Goal: Navigation & Orientation: Find specific page/section

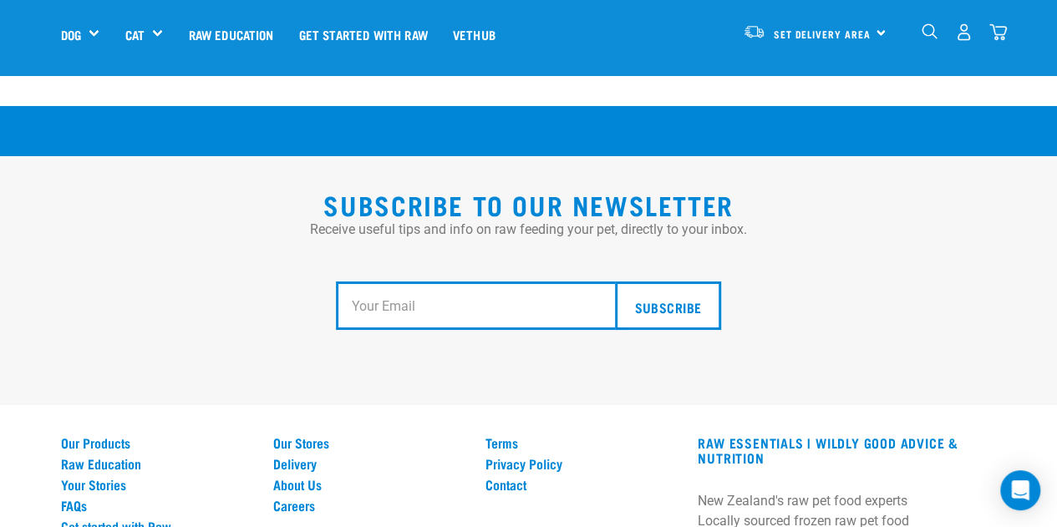
scroll to position [2954, 0]
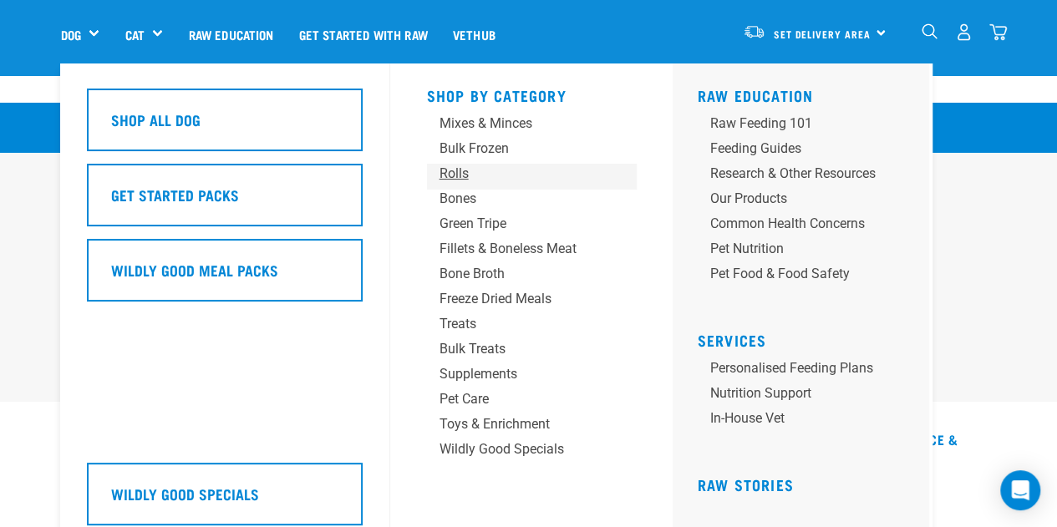
click at [468, 179] on div "Rolls" at bounding box center [517, 174] width 156 height 20
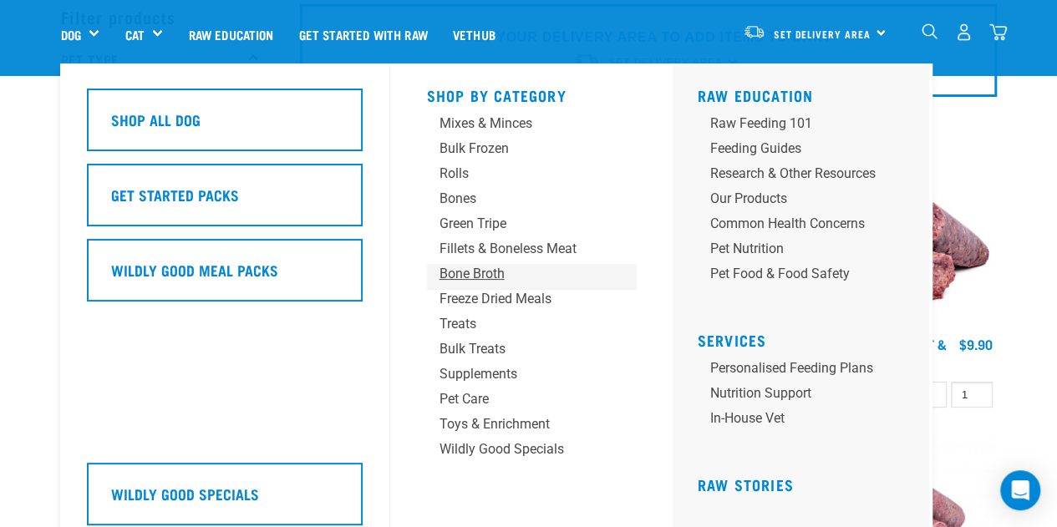
scroll to position [69, 0]
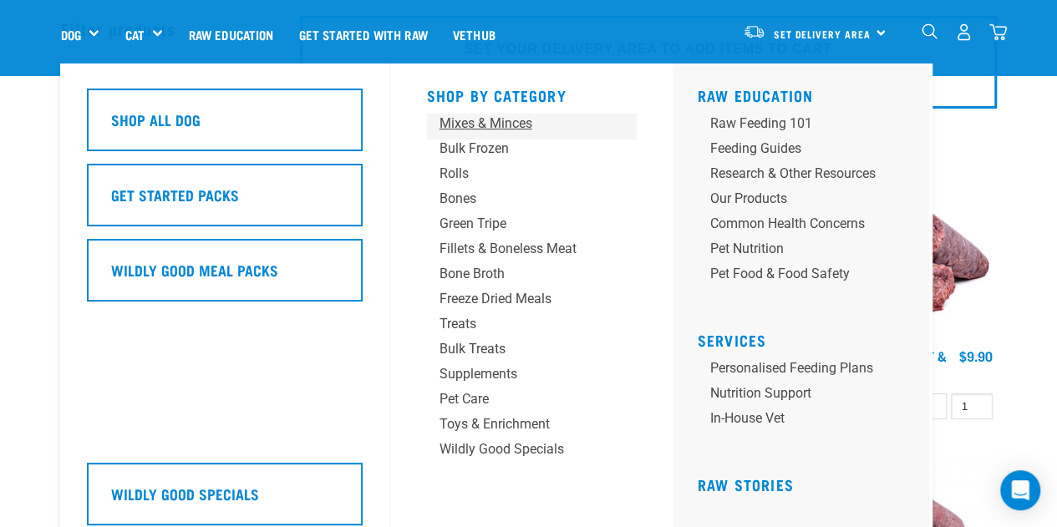
click at [484, 121] on div "Mixes & Minces" at bounding box center [517, 124] width 156 height 20
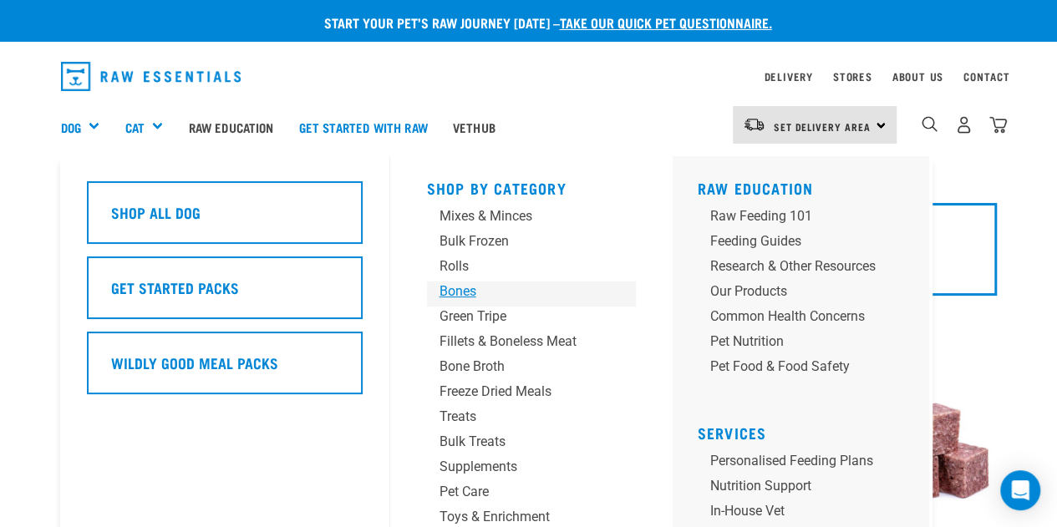
click at [465, 292] on div "Bones" at bounding box center [517, 292] width 156 height 20
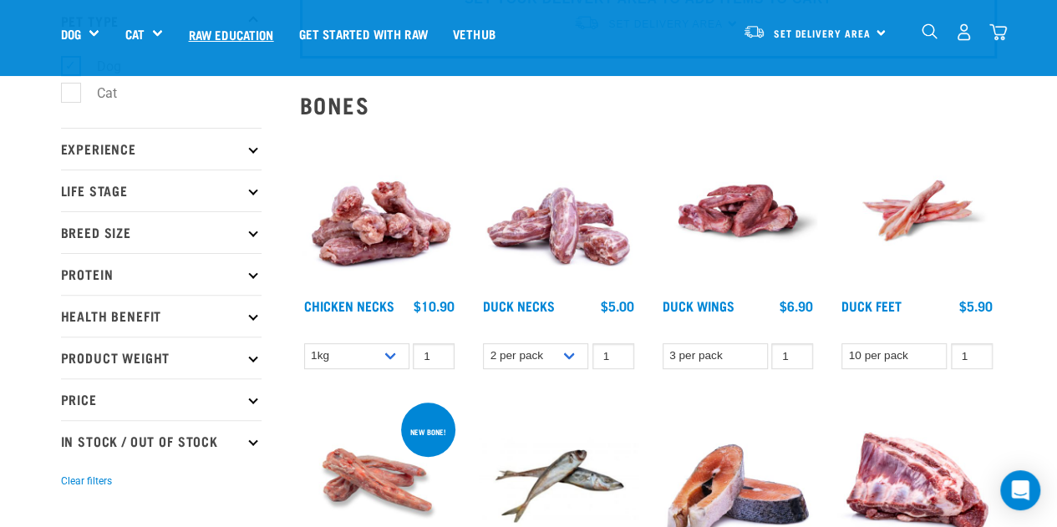
scroll to position [83, 0]
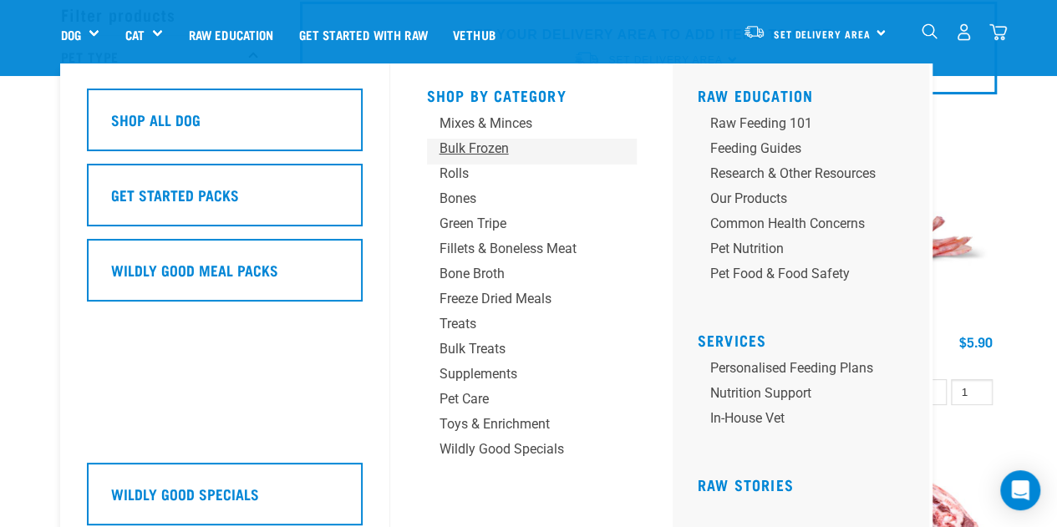
click at [469, 155] on div "Bulk Frozen" at bounding box center [517, 149] width 156 height 20
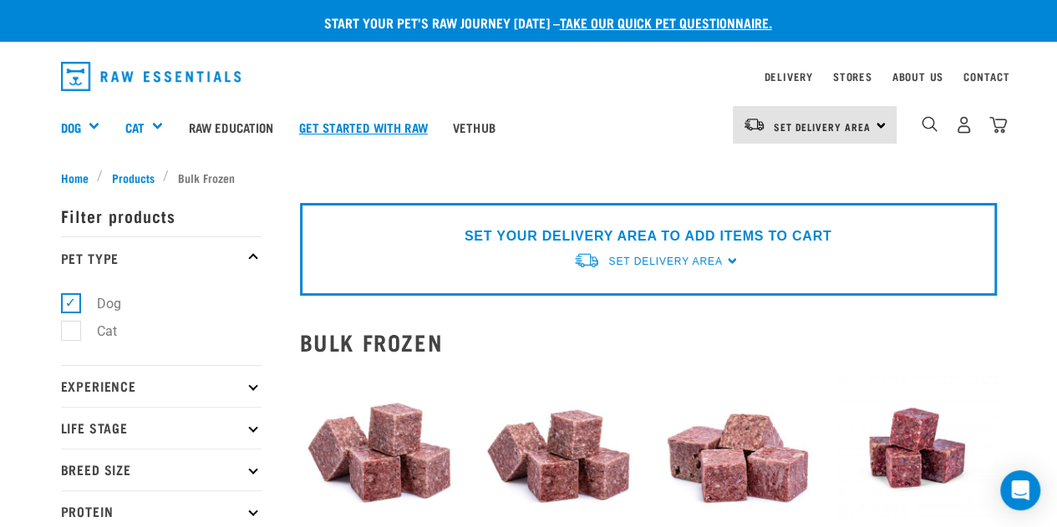
click at [361, 139] on link "Get started with Raw" at bounding box center [364, 127] width 154 height 67
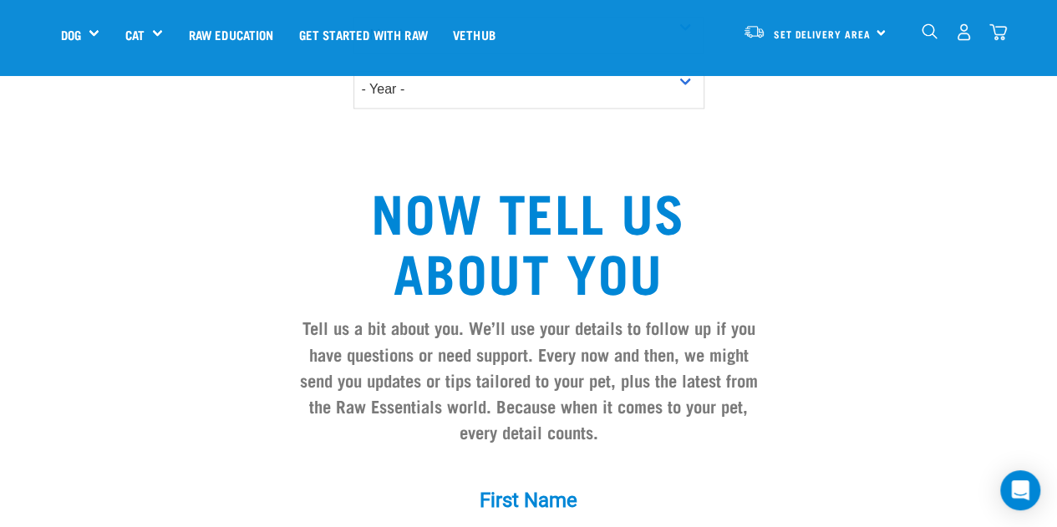
scroll to position [973, 0]
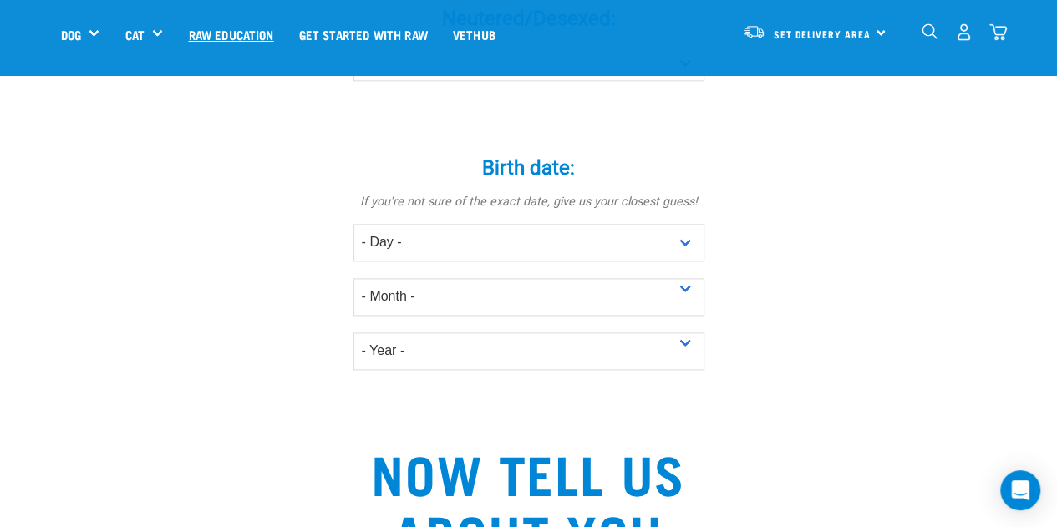
click at [256, 36] on link "Raw Education" at bounding box center [230, 34] width 110 height 67
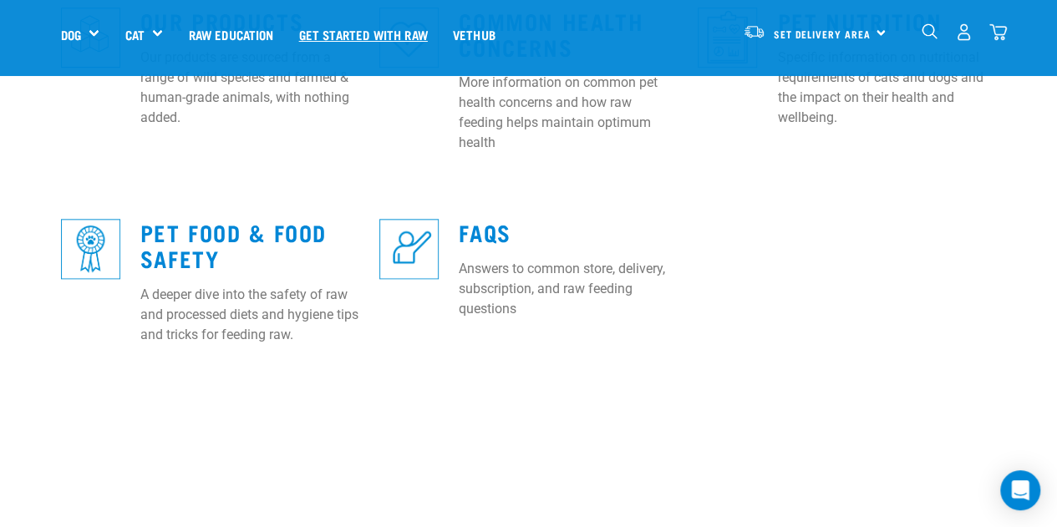
scroll to position [742, 0]
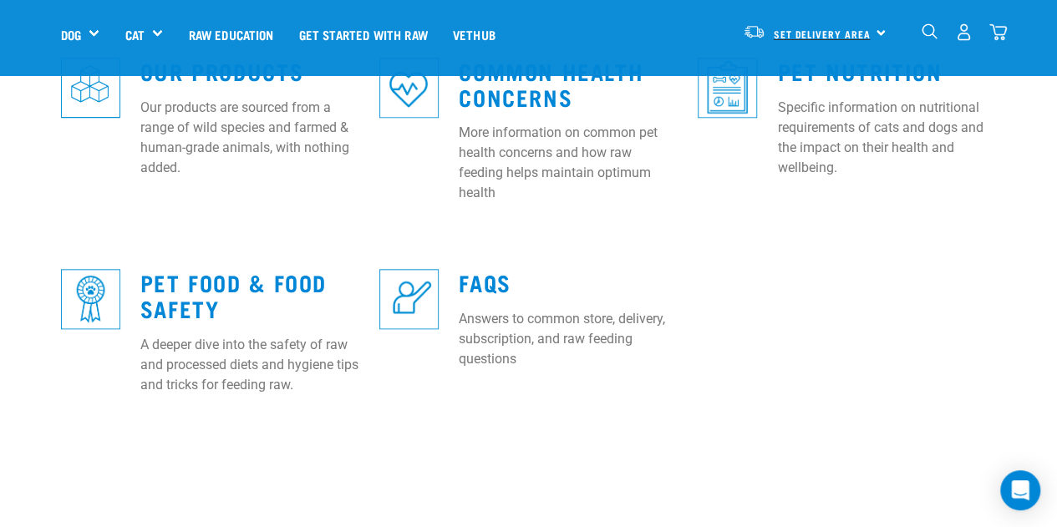
click at [841, 31] on span "Set Delivery Area" at bounding box center [822, 34] width 97 height 6
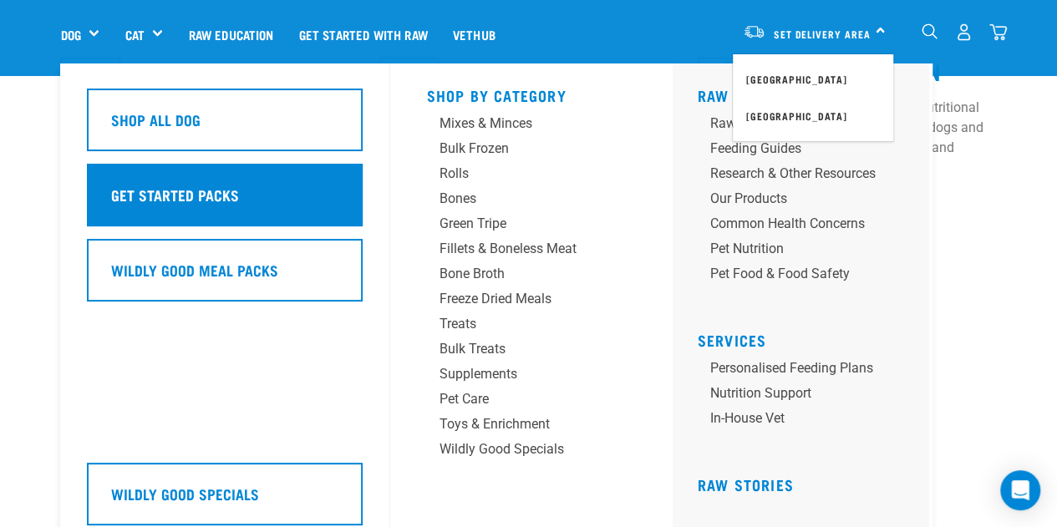
scroll to position [0, 0]
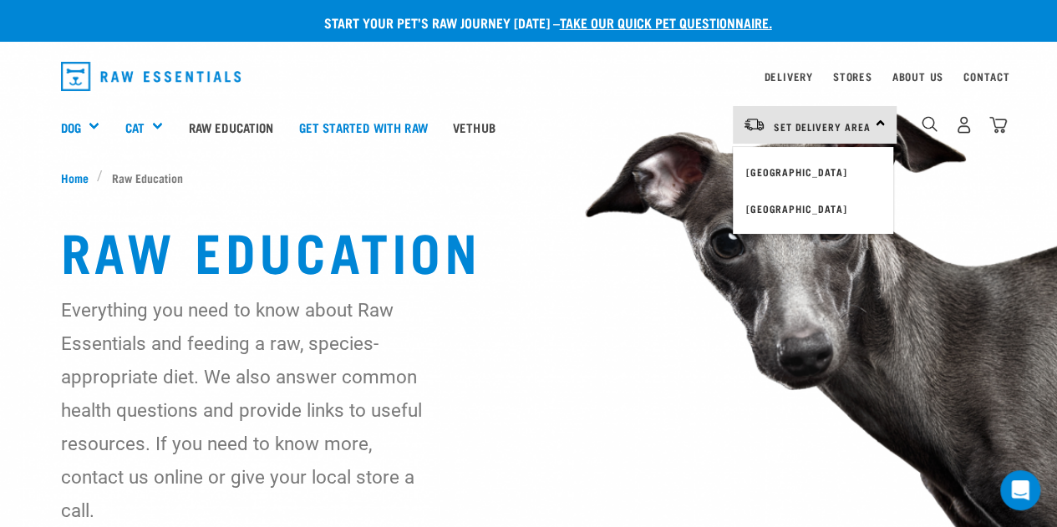
click at [25, 188] on img at bounding box center [528, 317] width 1057 height 634
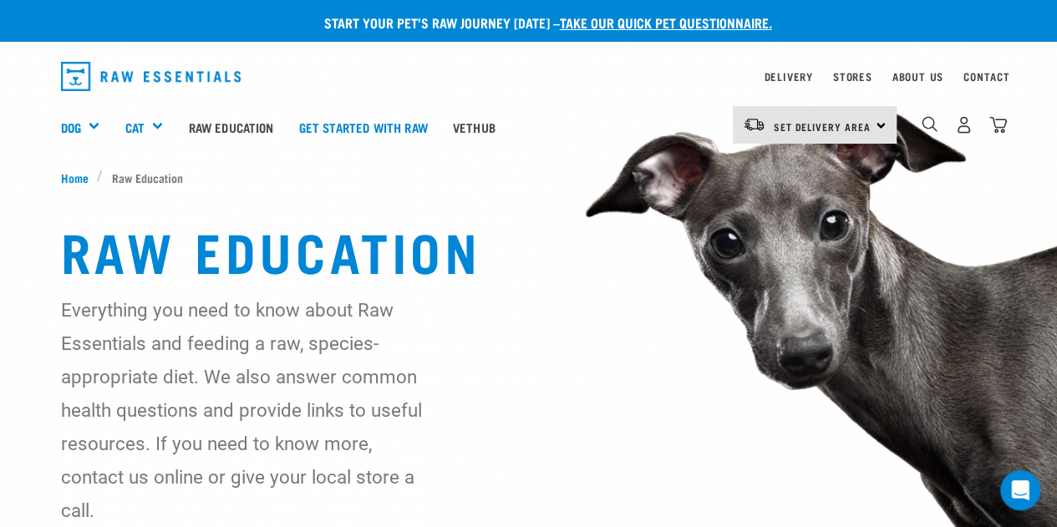
click at [94, 69] on img "dropdown navigation" at bounding box center [151, 76] width 180 height 29
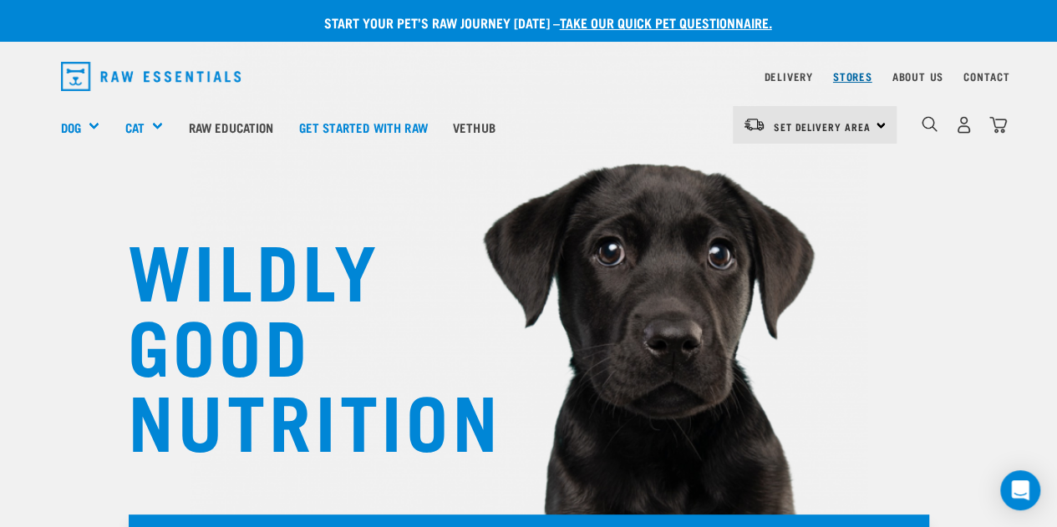
click at [852, 76] on link "Stores" at bounding box center [852, 77] width 39 height 6
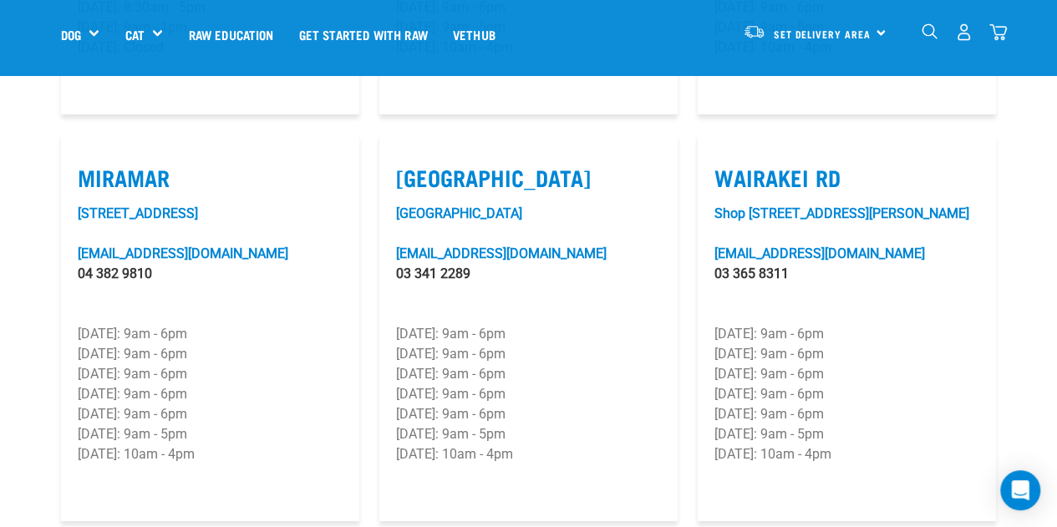
scroll to position [2518, 0]
